Goal: Information Seeking & Learning: Obtain resource

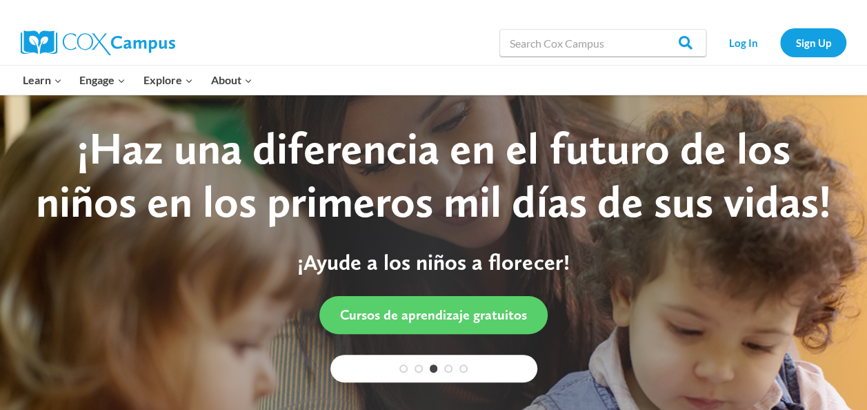
click at [760, 57] on div "Log In Sign Up" at bounding box center [779, 43] width 133 height 44
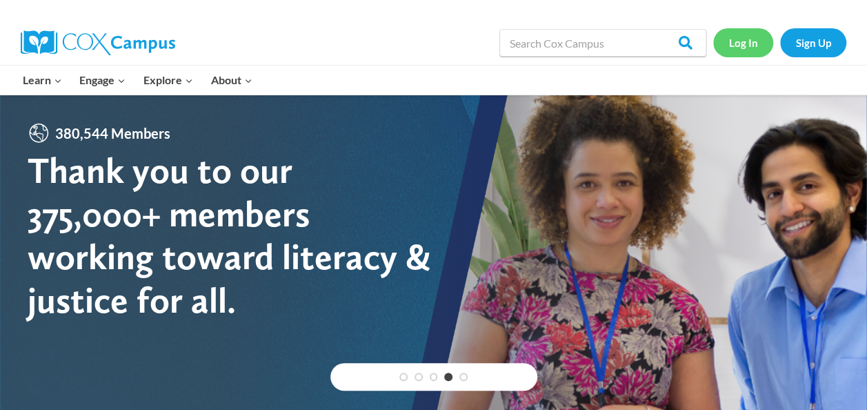
click at [747, 40] on link "Log In" at bounding box center [743, 42] width 60 height 28
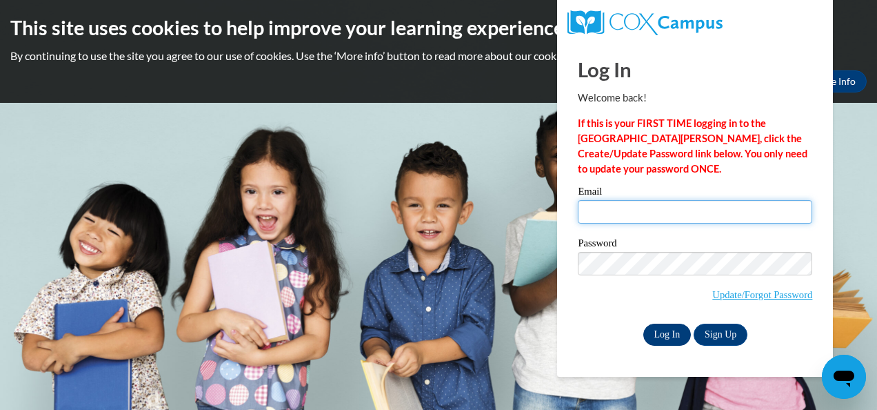
type input "kithomas@shelteringarmsforkids.com"
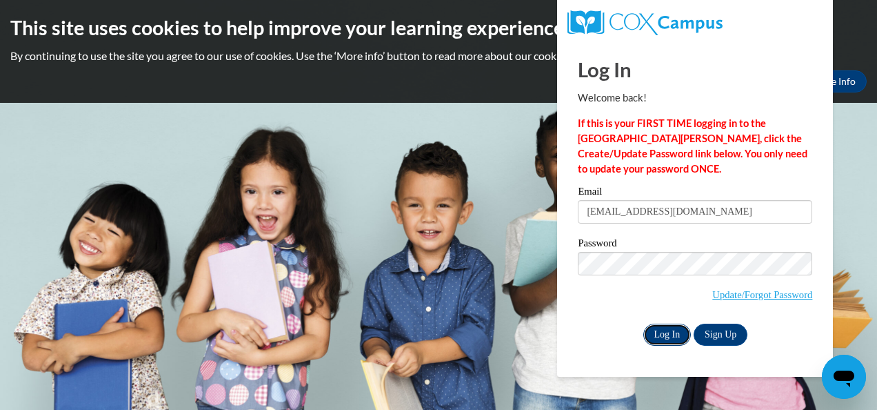
click at [671, 331] on input "Log In" at bounding box center [667, 334] width 48 height 22
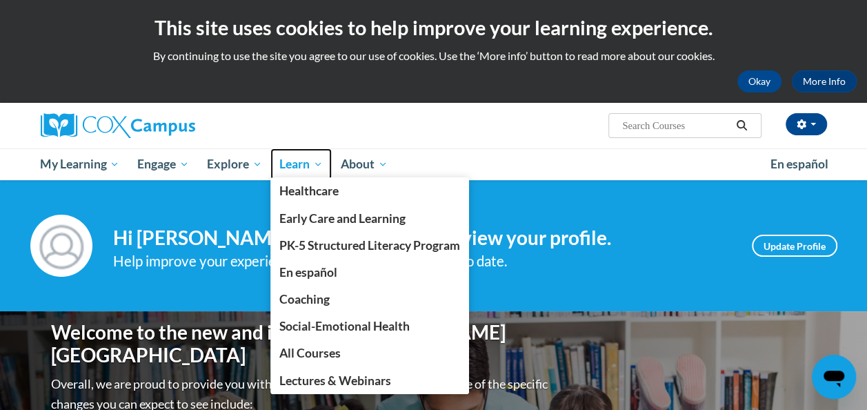
click at [309, 163] on span "Learn" at bounding box center [300, 164] width 43 height 17
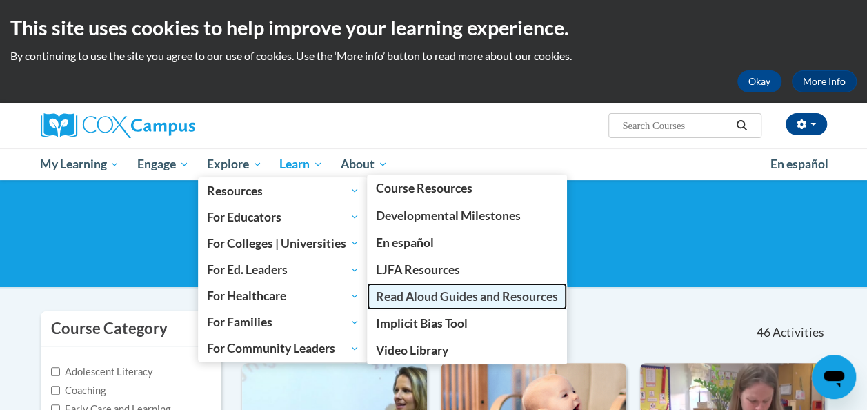
click at [473, 298] on span "Read Aloud Guides and Resources" at bounding box center [467, 296] width 182 height 14
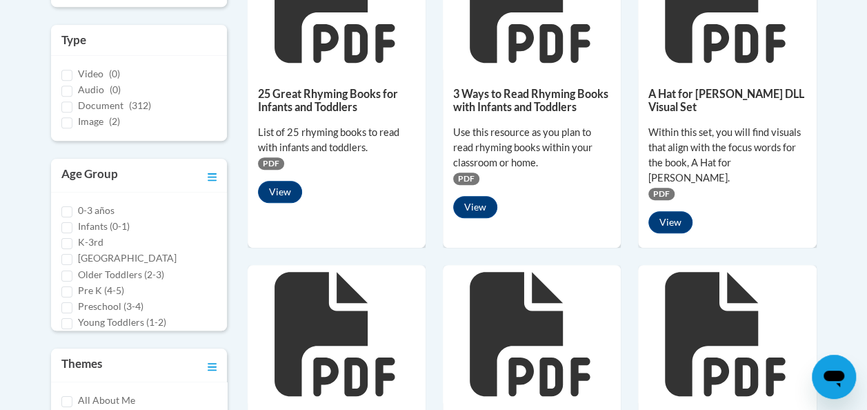
scroll to position [410, 0]
click at [329, 94] on h5 "25 Great Rhyming Books for Infants and Toddlers" at bounding box center [336, 100] width 157 height 27
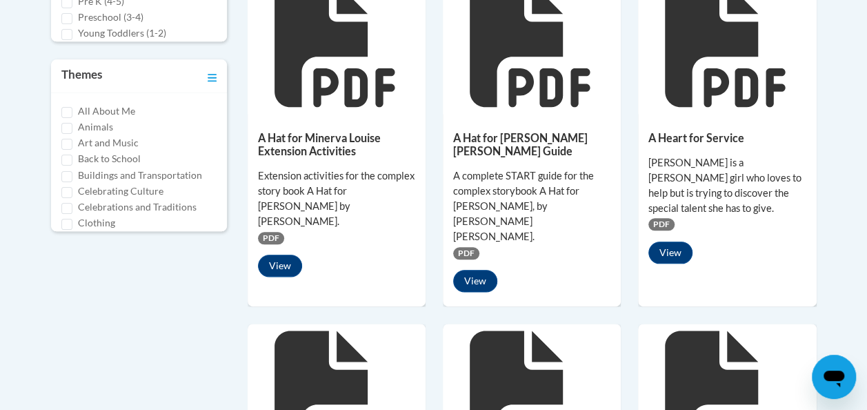
scroll to position [689, 0]
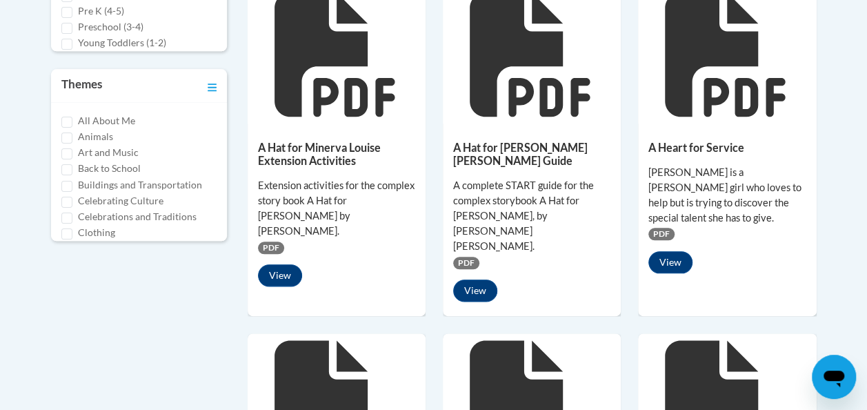
click at [294, 194] on div "Extension activities for the complex story book A Hat for [PERSON_NAME] by [PER…" at bounding box center [336, 208] width 157 height 61
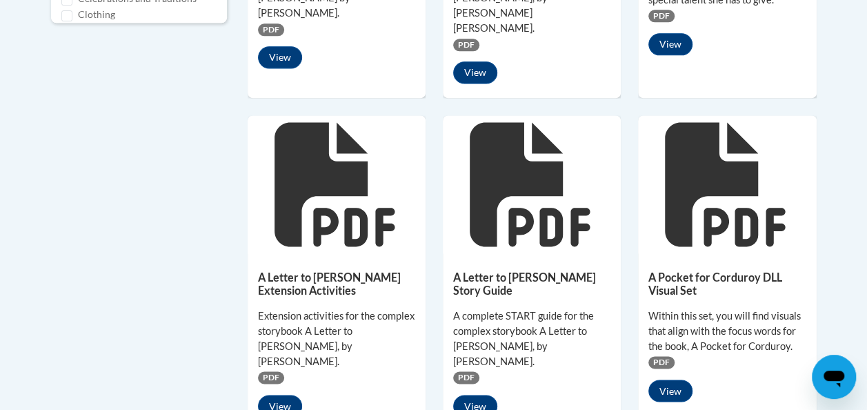
scroll to position [909, 0]
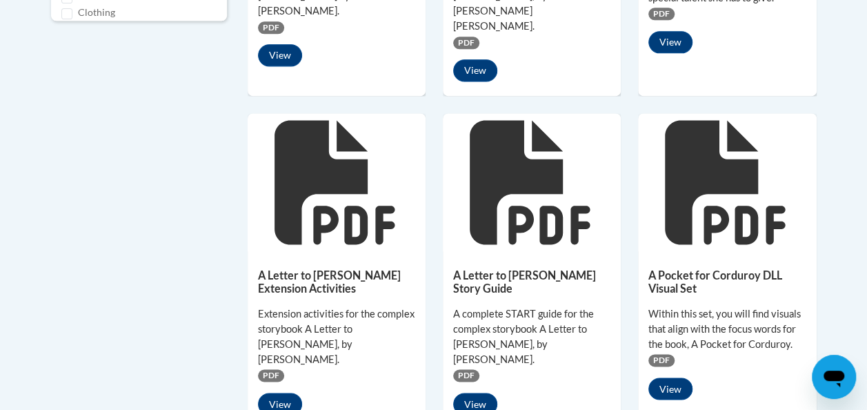
click at [317, 141] on icon at bounding box center [334, 182] width 120 height 124
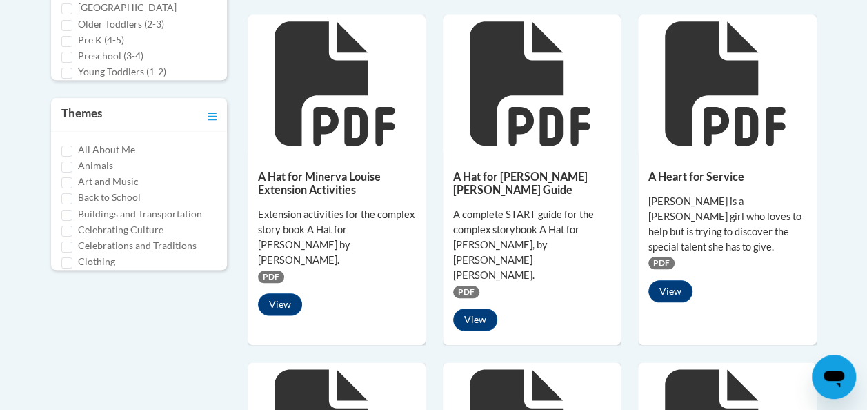
scroll to position [659, 0]
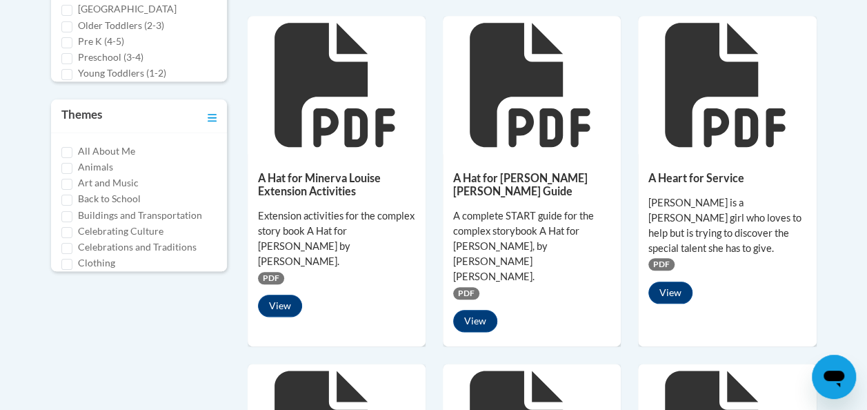
drag, startPoint x: 550, startPoint y: 181, endPoint x: 410, endPoint y: 286, distance: 174.9
click at [410, 286] on div "A Hat for [PERSON_NAME] Extension Activities Extension activities for the compl…" at bounding box center [337, 241] width 178 height 174
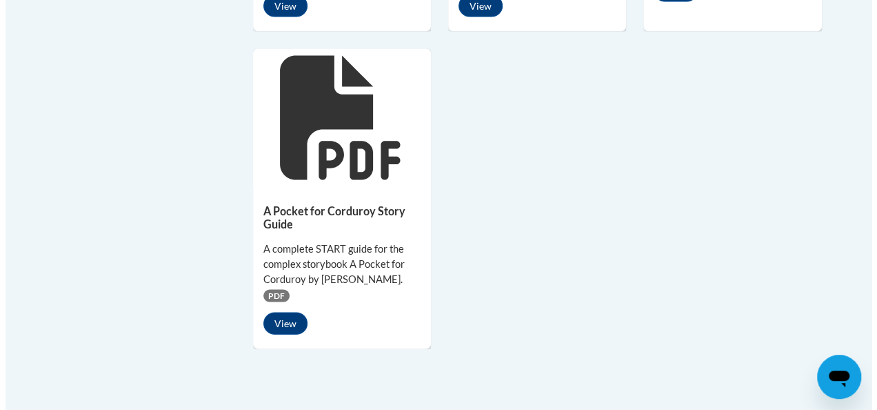
scroll to position [1307, 0]
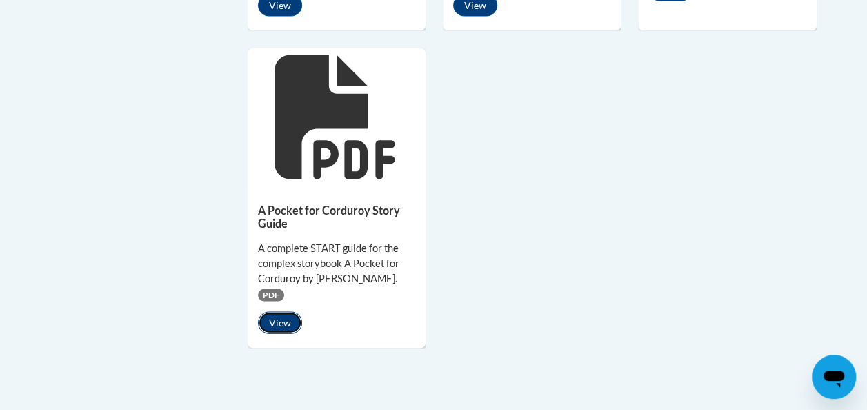
click at [273, 312] on button "View" at bounding box center [280, 323] width 44 height 22
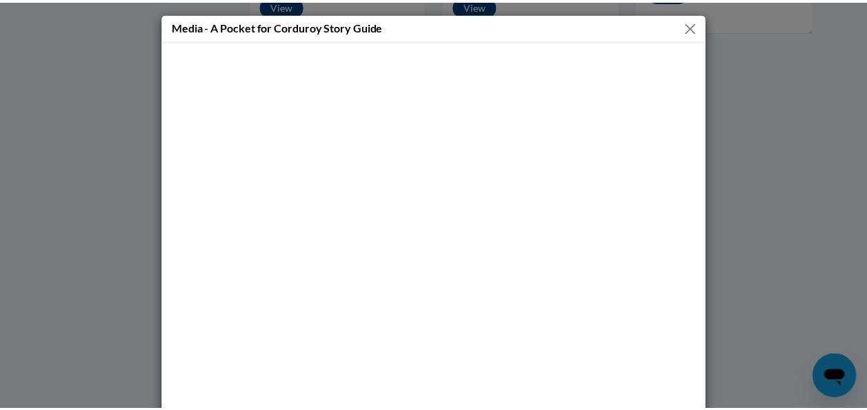
scroll to position [1, 0]
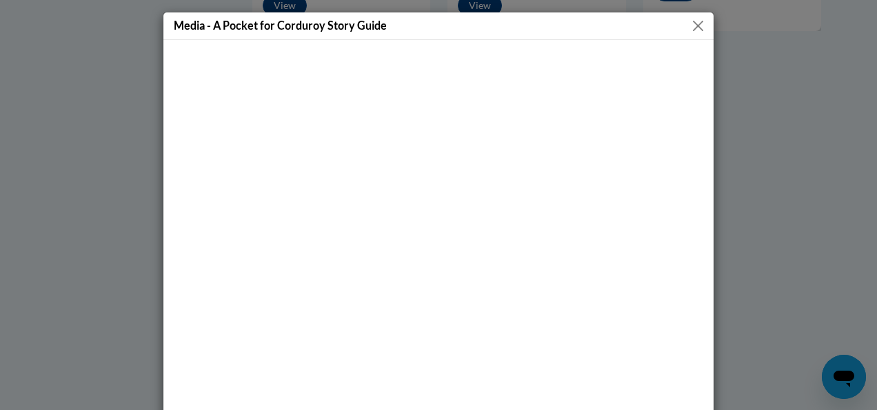
click at [694, 17] on button "Close" at bounding box center [698, 25] width 17 height 17
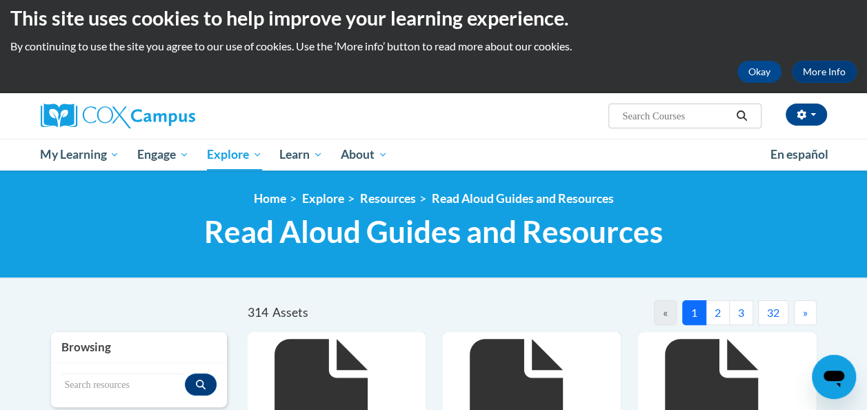
scroll to position [0, 0]
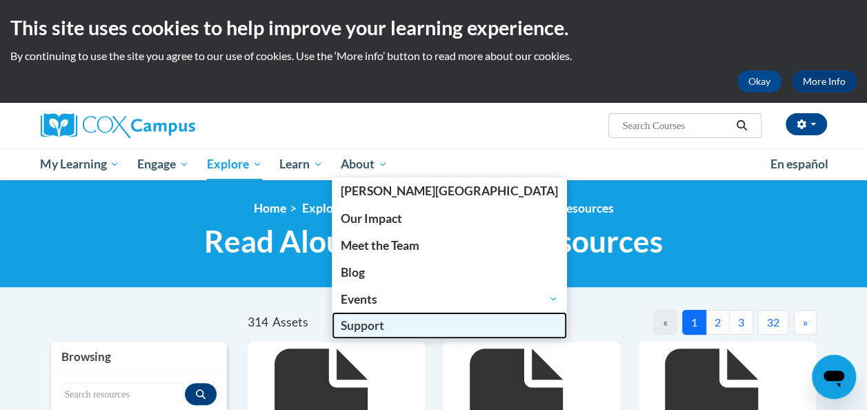
click at [379, 327] on span "Support" at bounding box center [362, 325] width 43 height 14
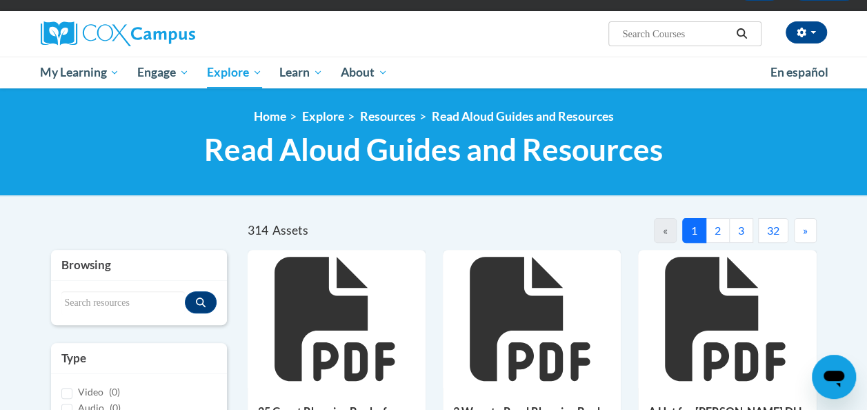
scroll to position [95, 0]
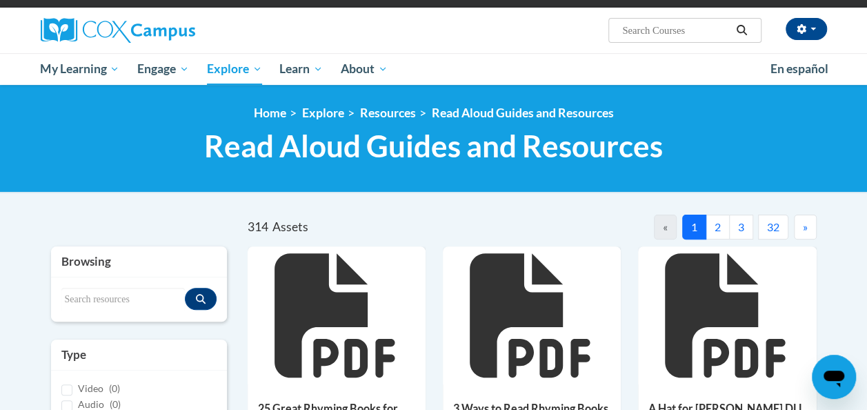
click at [486, 177] on div "<en>My Learning</en><fr>New fr_My Learning</fr><it>New it_My Learning</it><de>N…" at bounding box center [433, 139] width 867 height 108
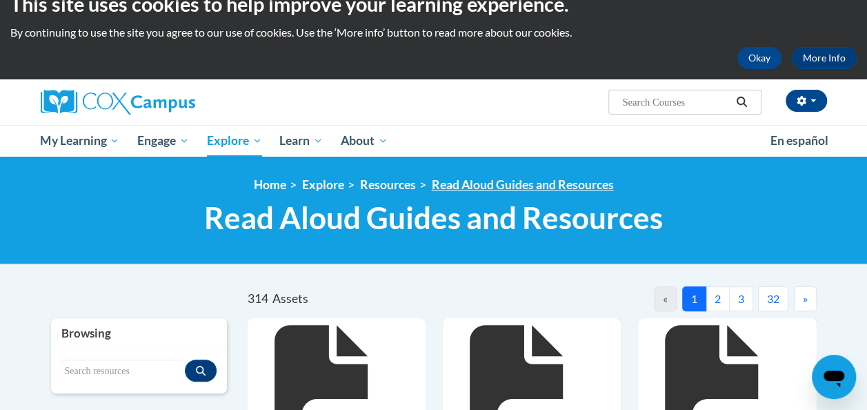
scroll to position [0, 0]
